Goal: Navigation & Orientation: Find specific page/section

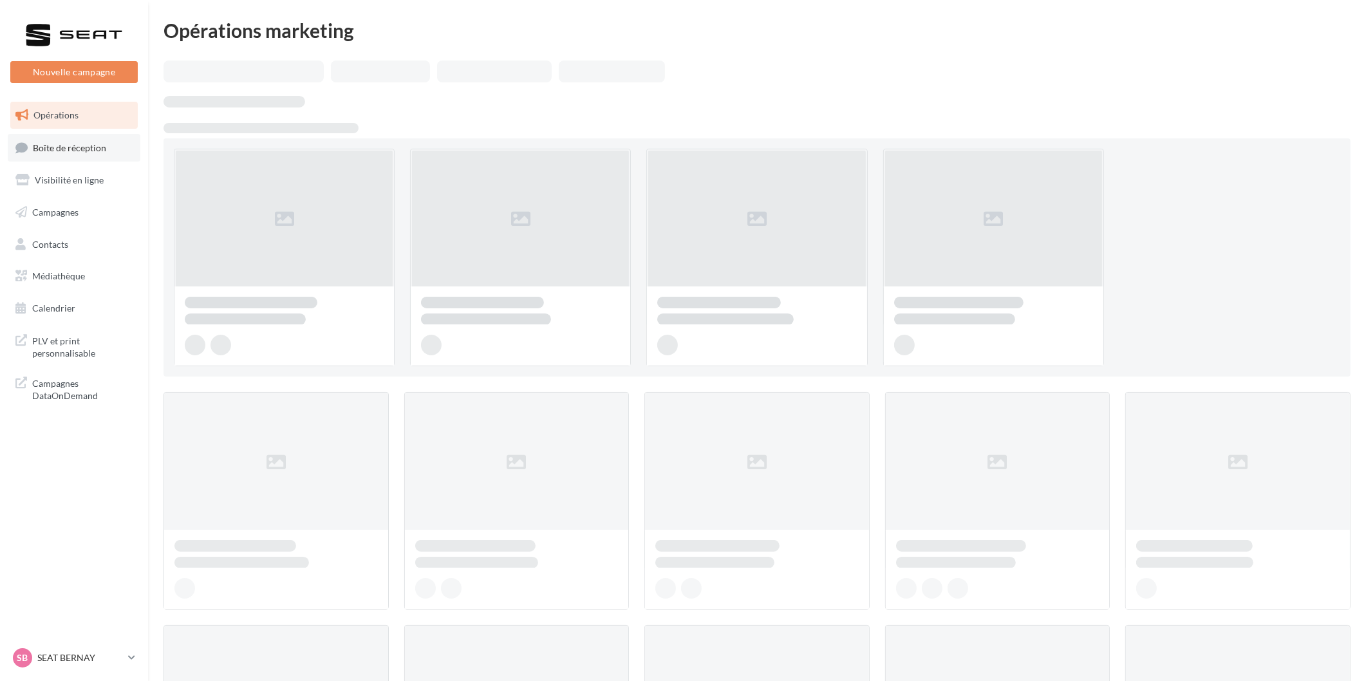
click at [54, 147] on span "Boîte de réception" at bounding box center [69, 147] width 73 height 11
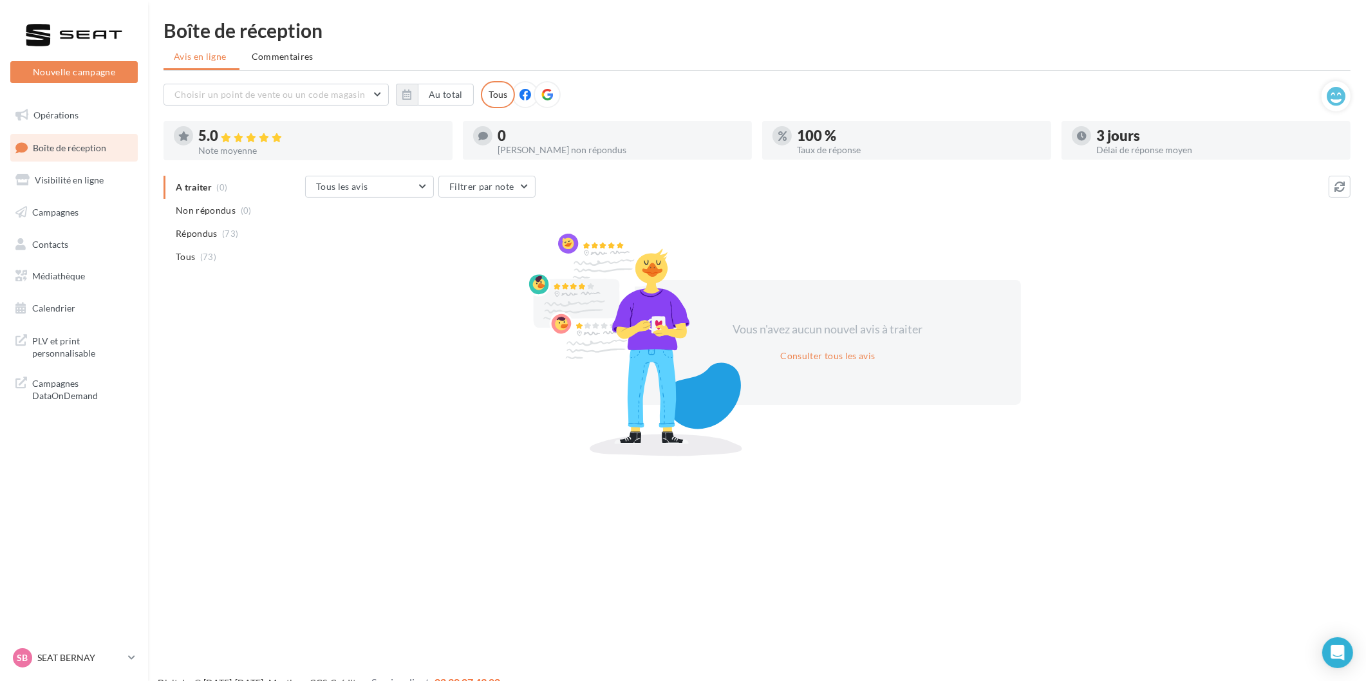
click at [108, 657] on p "SEAT BERNAY" at bounding box center [80, 658] width 86 height 13
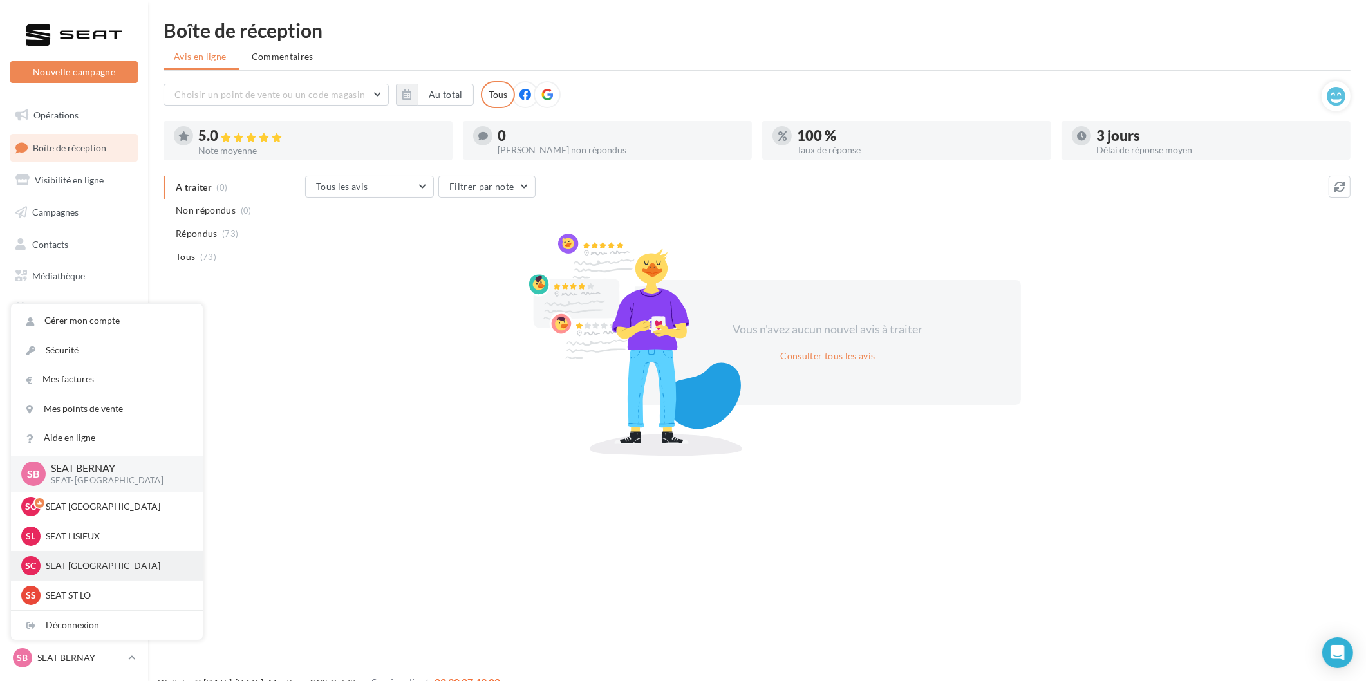
click at [119, 572] on p "SEAT [GEOGRAPHIC_DATA]" at bounding box center [117, 566] width 142 height 13
